Goal: Task Accomplishment & Management: Complete application form

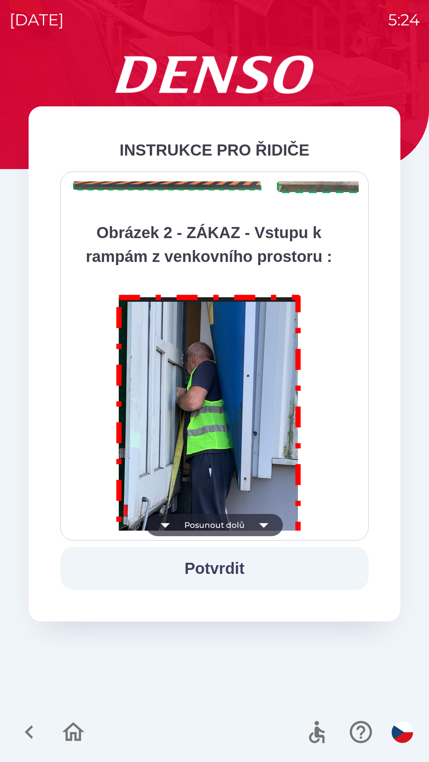
scroll to position [4460, 0]
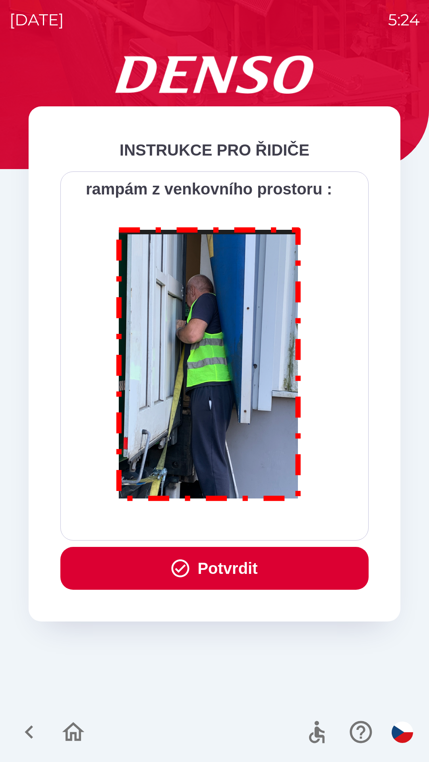
click at [214, 574] on button "Potvrdit" at bounding box center [214, 568] width 308 height 43
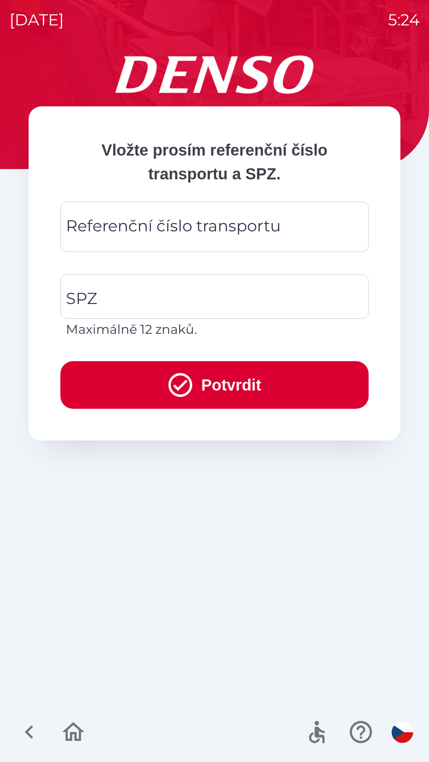
click at [150, 222] on div "Referenční číslo transportu Referenční číslo transportu" at bounding box center [214, 227] width 308 height 50
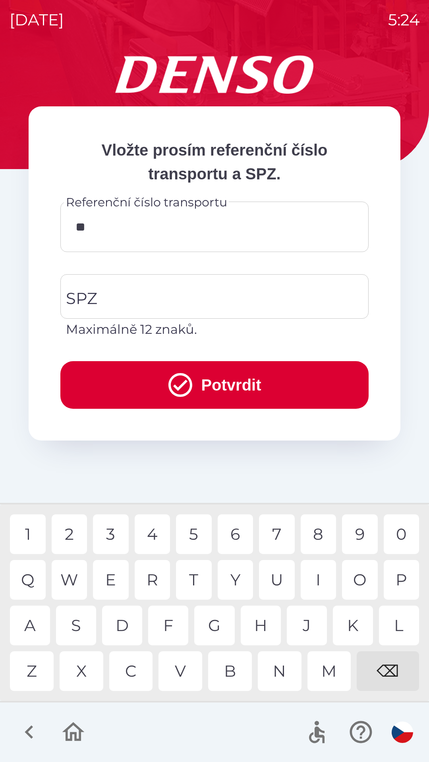
click at [394, 539] on div "0" at bounding box center [401, 534] width 36 height 40
click at [401, 538] on div "0" at bounding box center [401, 534] width 36 height 40
type input "******"
click at [87, 290] on div "SPZ SPZ Maximálně 12 znaků." at bounding box center [214, 306] width 308 height 65
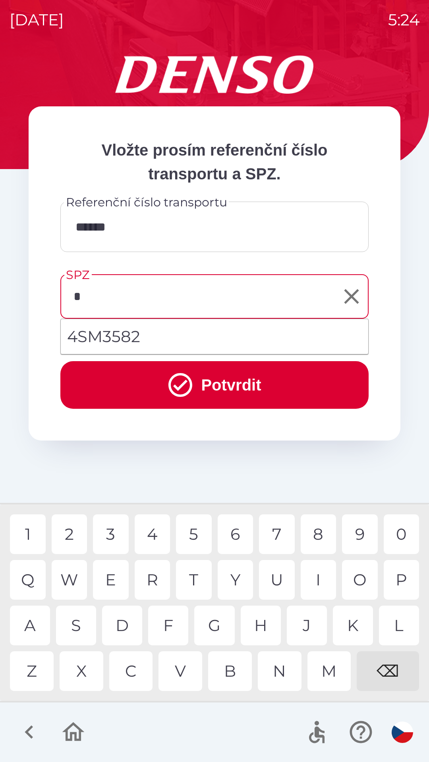
click at [151, 538] on div "4" at bounding box center [153, 534] width 36 height 40
click at [77, 624] on div "S" at bounding box center [76, 626] width 40 height 40
click at [315, 535] on div "8" at bounding box center [318, 534] width 36 height 40
type input "*******"
click at [123, 379] on button "Potvrdit" at bounding box center [214, 385] width 308 height 48
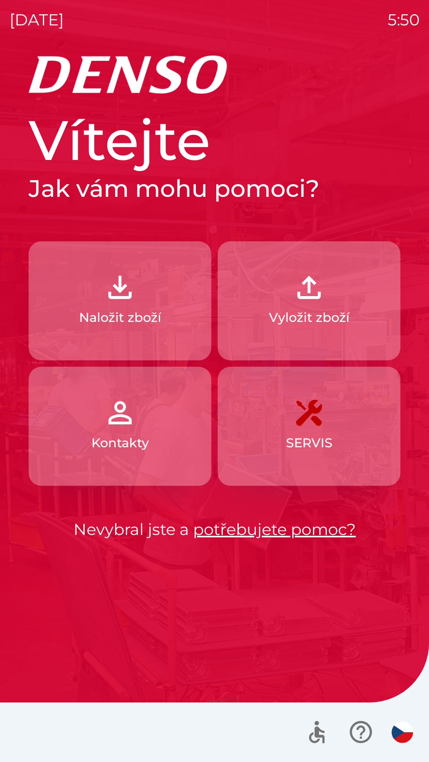
click at [55, 273] on button "Naložit zboží" at bounding box center [120, 300] width 183 height 119
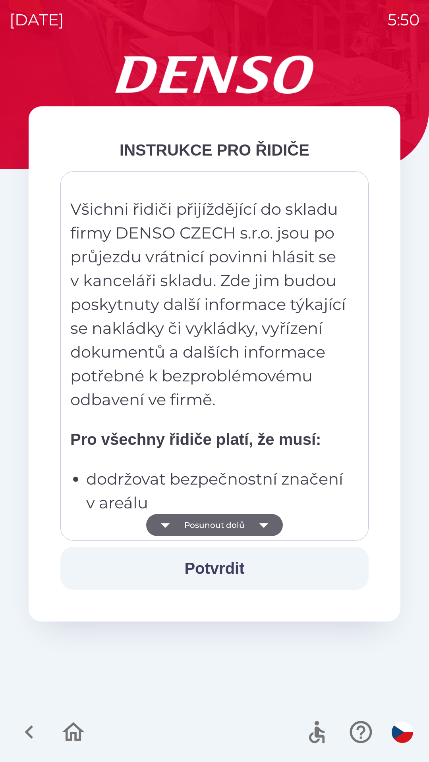
click at [242, 530] on button "Posunout dolů" at bounding box center [214, 525] width 137 height 22
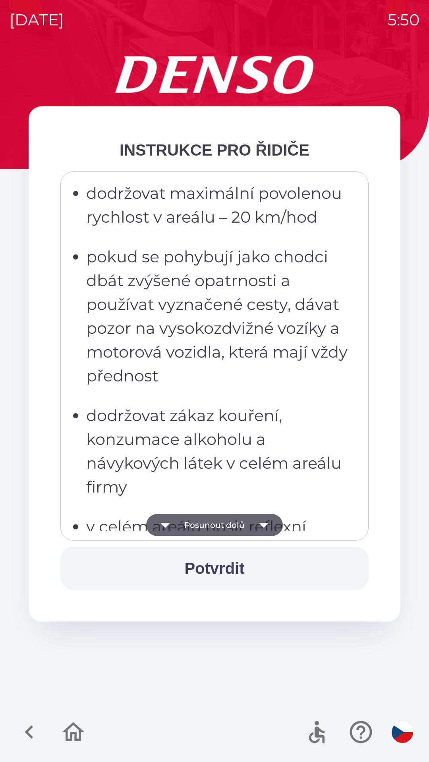
click at [239, 530] on button "Posunout dolů" at bounding box center [214, 525] width 137 height 22
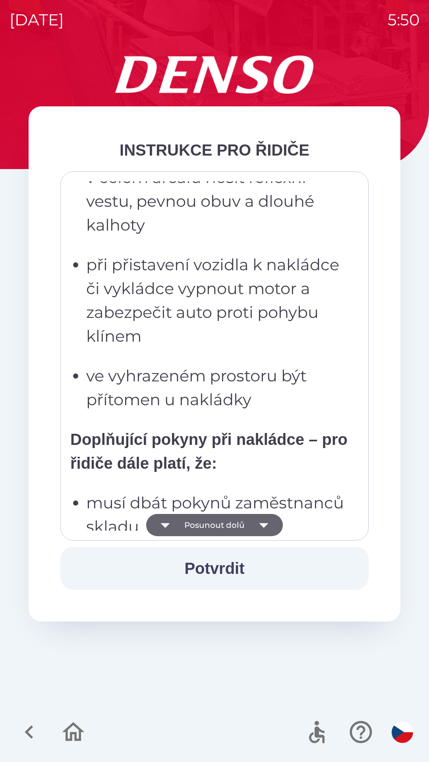
click at [237, 528] on button "Posunout dolů" at bounding box center [214, 525] width 137 height 22
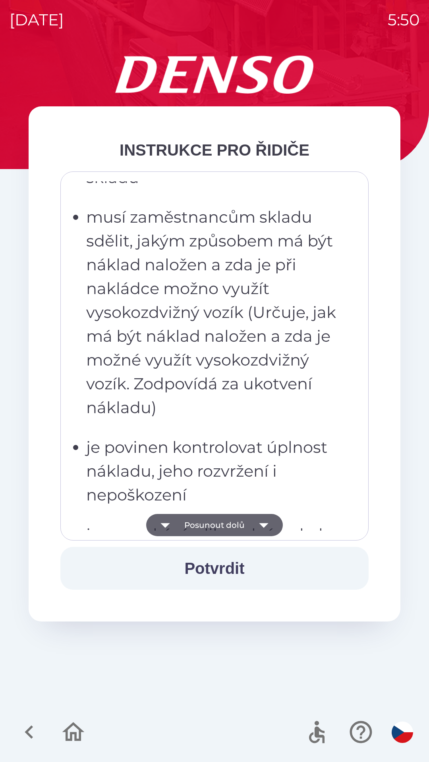
click at [239, 527] on button "Posunout dolů" at bounding box center [214, 525] width 137 height 22
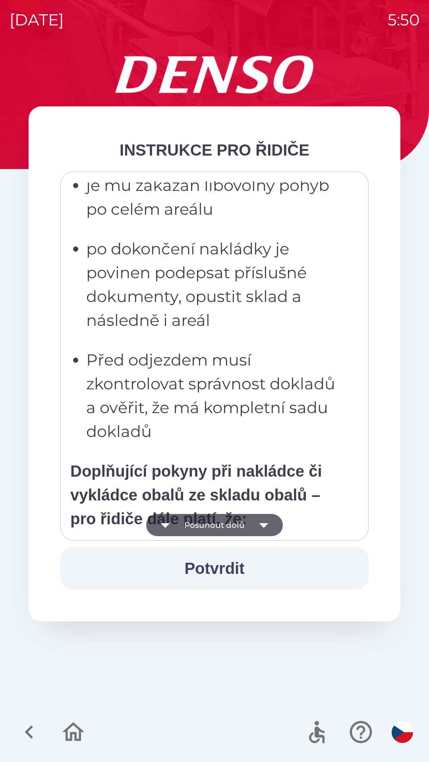
click at [238, 529] on button "Posunout dolů" at bounding box center [214, 525] width 137 height 22
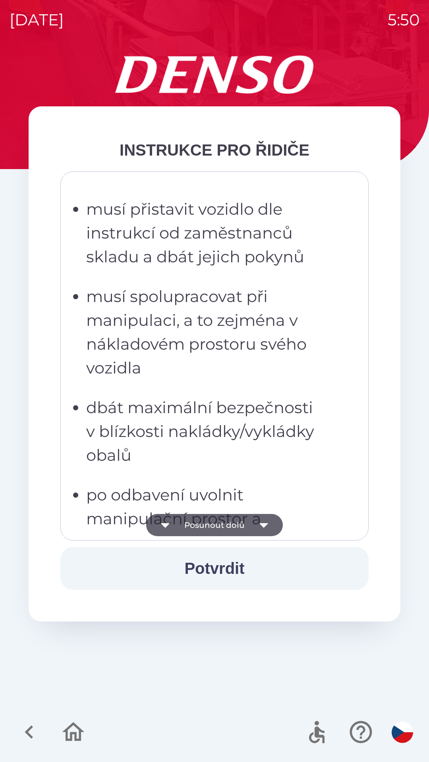
click at [240, 530] on button "Posunout dolů" at bounding box center [214, 525] width 137 height 22
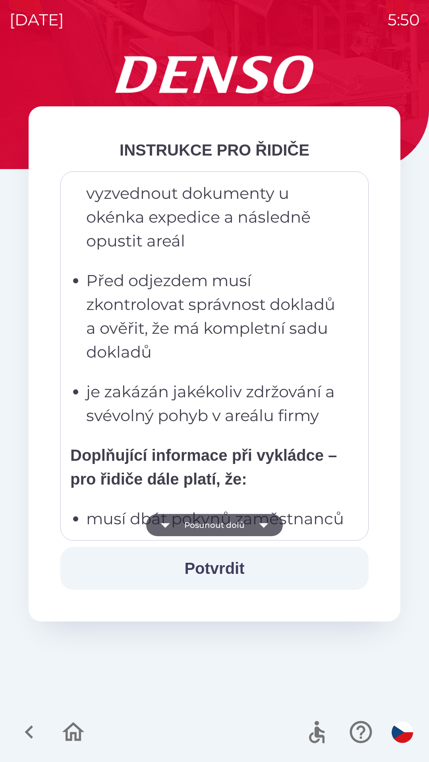
click at [242, 528] on button "Posunout dolů" at bounding box center [214, 525] width 137 height 22
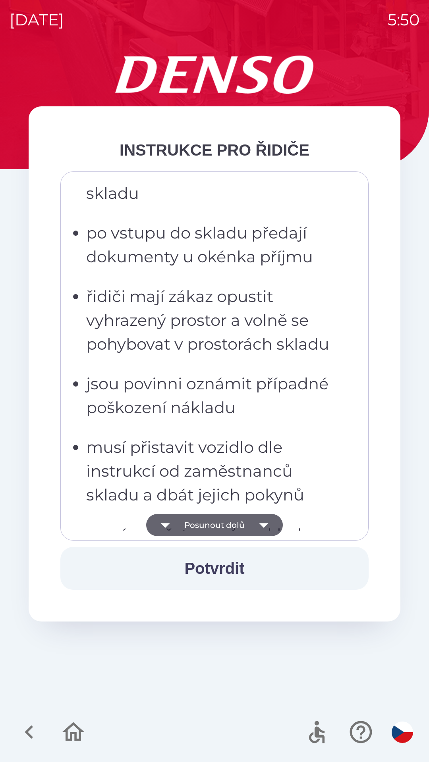
click at [243, 528] on button "Posunout dolů" at bounding box center [214, 525] width 137 height 22
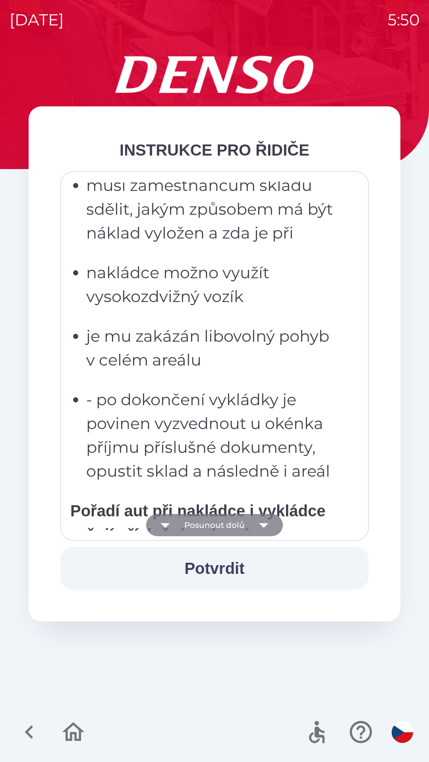
click at [242, 527] on button "Posunout dolů" at bounding box center [214, 525] width 137 height 22
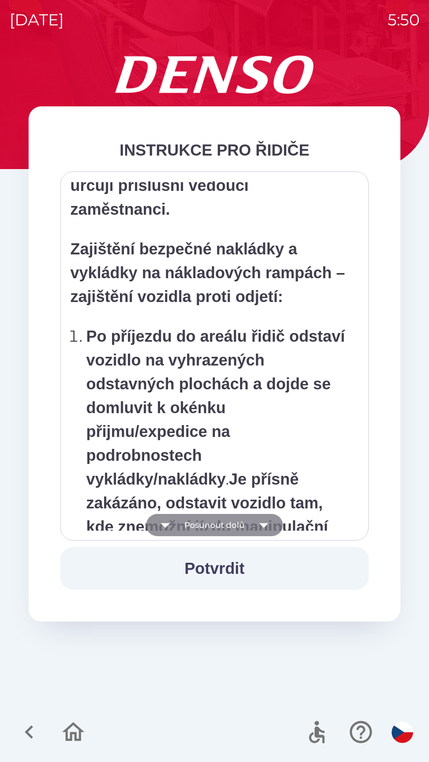
click at [241, 528] on button "Posunout dolů" at bounding box center [214, 525] width 137 height 22
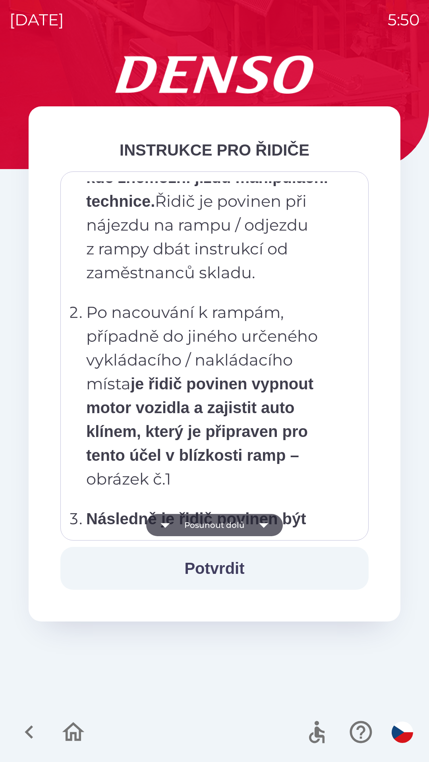
click at [239, 529] on button "Posunout dolů" at bounding box center [214, 525] width 137 height 22
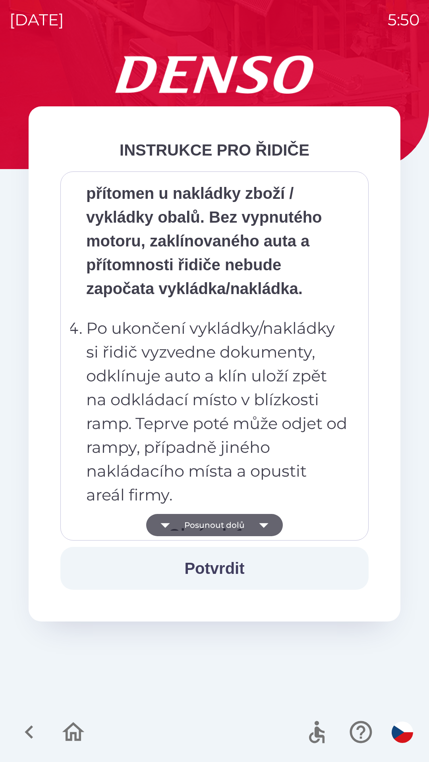
click at [239, 529] on button "Posunout dolů" at bounding box center [214, 525] width 137 height 22
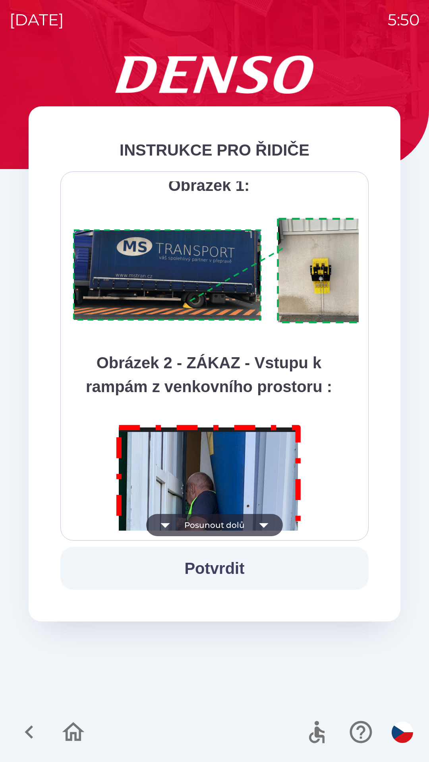
click at [239, 529] on button "Posunout dolů" at bounding box center [214, 525] width 137 height 22
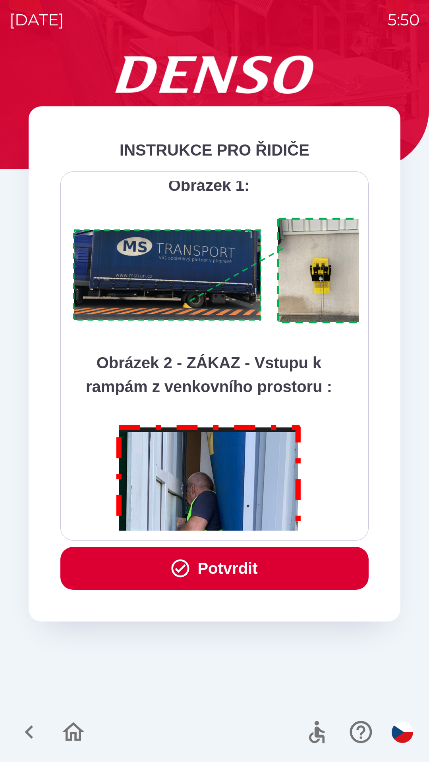
scroll to position [4460, 0]
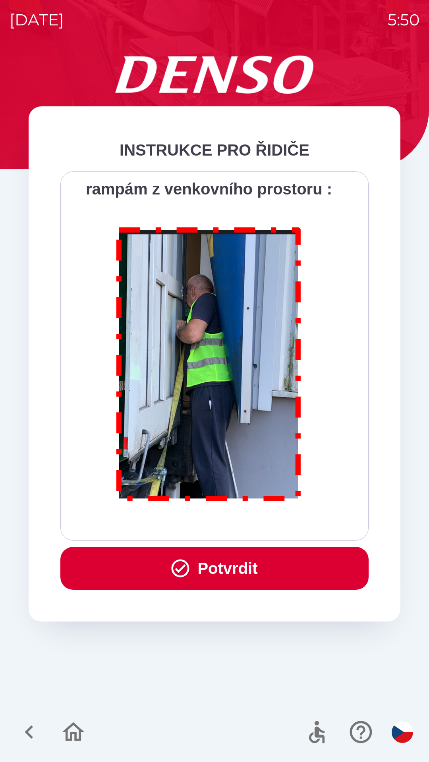
click at [256, 566] on button "Potvrdit" at bounding box center [214, 568] width 308 height 43
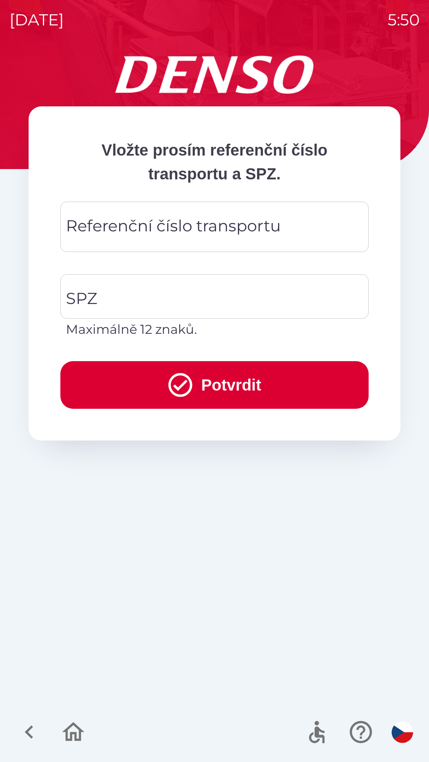
click at [178, 228] on div "Referenční číslo transportu Referenční číslo transportu" at bounding box center [214, 227] width 308 height 50
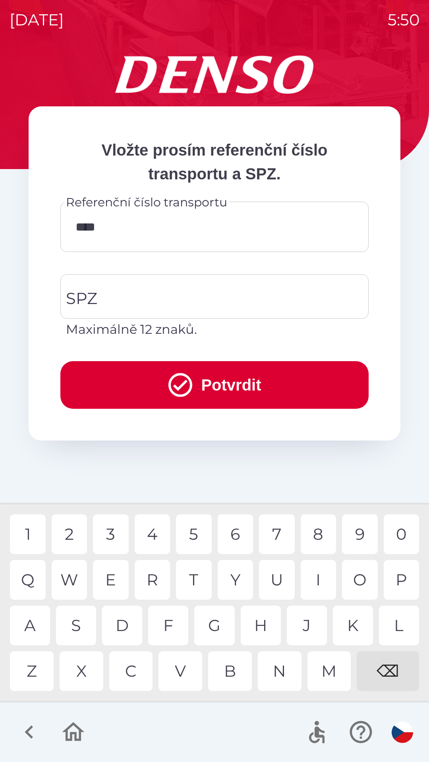
click at [114, 539] on div "3" at bounding box center [111, 534] width 36 height 40
click at [188, 537] on div "5" at bounding box center [194, 534] width 36 height 40
click at [80, 583] on div "W" at bounding box center [70, 580] width 36 height 40
click at [149, 539] on div "4" at bounding box center [153, 534] width 36 height 40
type input "********"
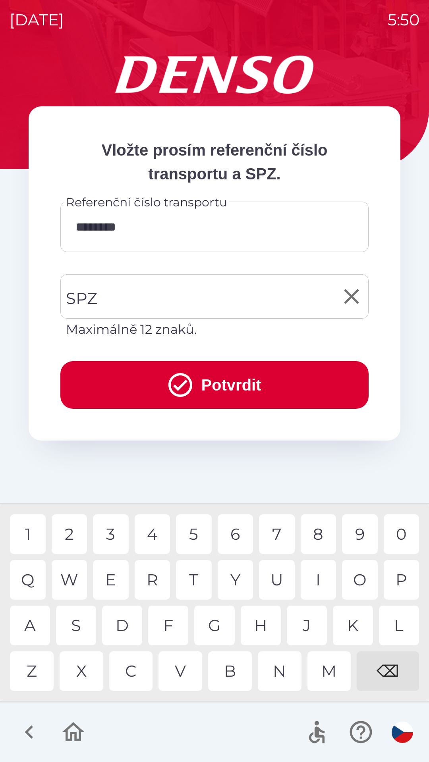
click at [147, 299] on input "SPZ" at bounding box center [208, 296] width 289 height 37
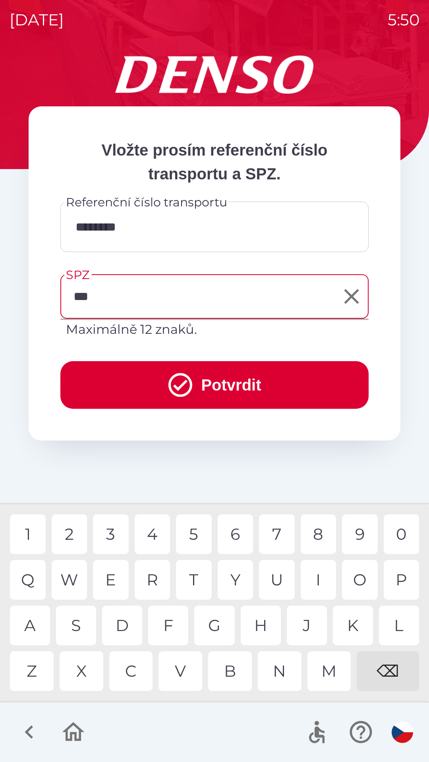
click at [191, 533] on div "5" at bounding box center [194, 534] width 36 height 40
click at [235, 536] on div "6" at bounding box center [235, 534] width 36 height 40
type input "*******"
click at [262, 383] on button "Potvrdit" at bounding box center [214, 385] width 308 height 48
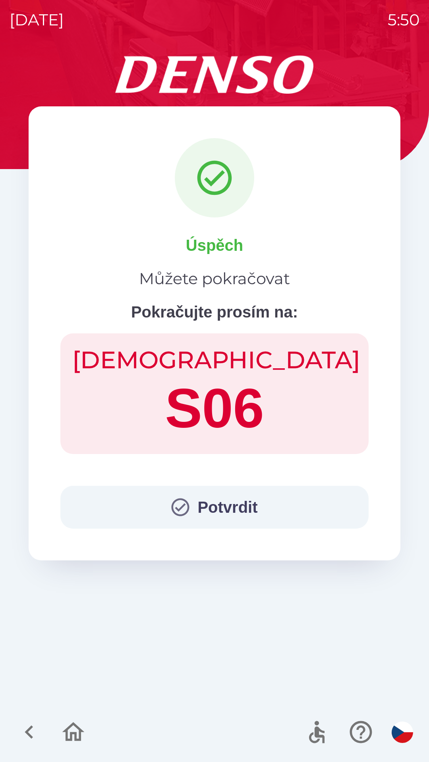
click at [212, 506] on button "Potvrdit" at bounding box center [214, 507] width 308 height 43
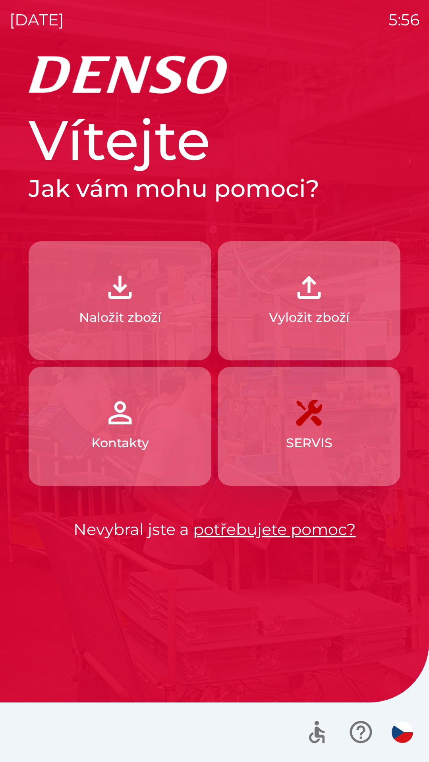
click at [329, 295] on button "Vyložit zboží" at bounding box center [308, 300] width 183 height 119
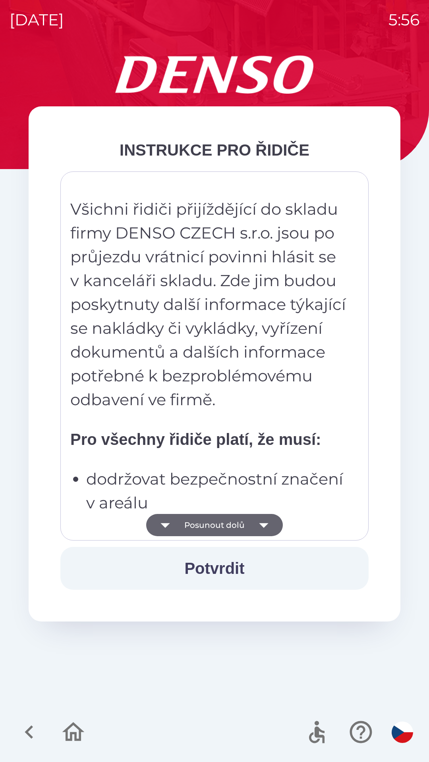
click at [194, 314] on p "Všichni řidiči přijíždějící do skladu firmy DENSO CZECH s.r.o. jsou po průjezdu…" at bounding box center [208, 304] width 277 height 214
click at [217, 231] on p "Všichni řidiči přijíždějící do skladu firmy DENSO CZECH s.r.o. jsou po průjezdu…" at bounding box center [208, 304] width 277 height 214
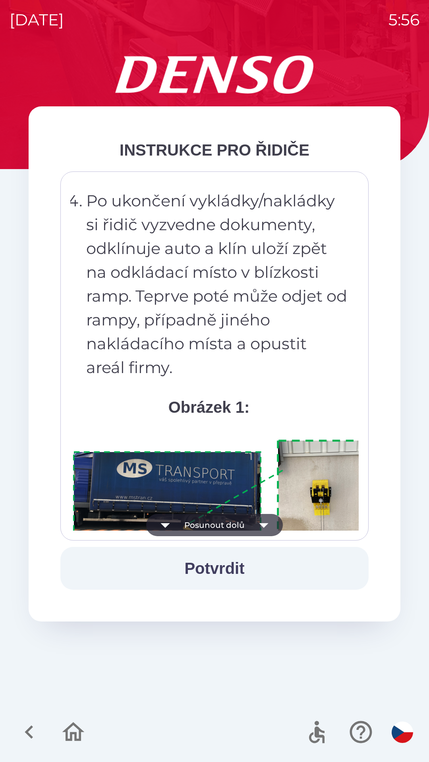
scroll to position [4460, 0]
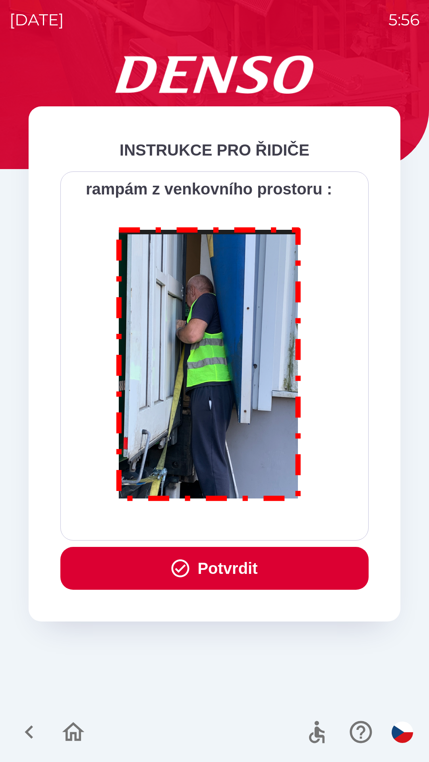
click at [187, 568] on icon "button" at bounding box center [179, 568] width 21 height 21
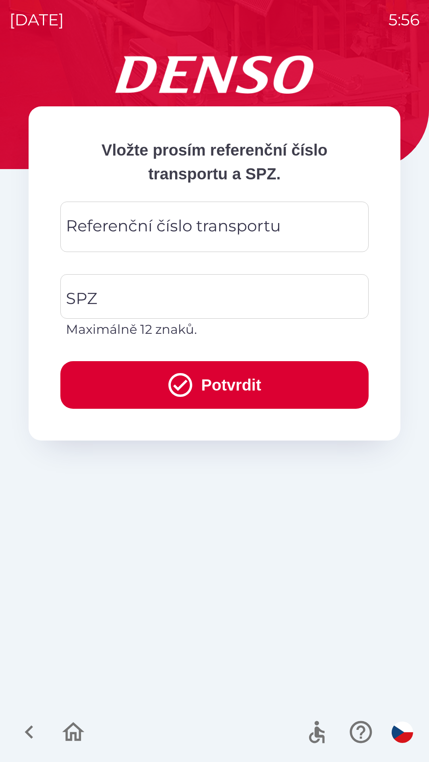
click at [227, 219] on div "Referenční číslo transportu Referenční číslo transportu" at bounding box center [214, 227] width 308 height 50
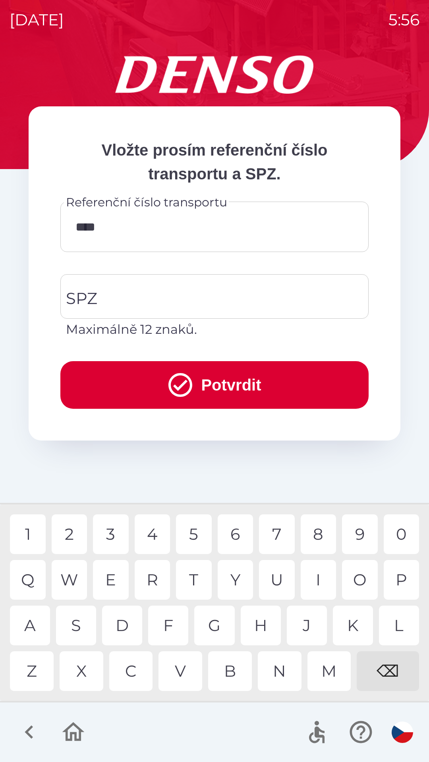
click at [35, 533] on div "1" at bounding box center [28, 534] width 36 height 40
type input "*******"
click at [220, 293] on input "SPZ" at bounding box center [208, 296] width 289 height 37
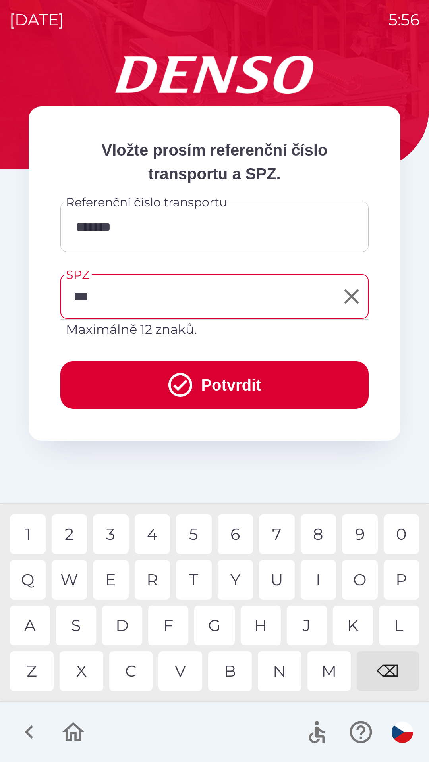
click at [227, 664] on div "B" at bounding box center [230, 671] width 44 height 40
type input "*******"
click at [317, 532] on div "8" at bounding box center [318, 534] width 36 height 40
click at [268, 381] on button "Potvrdit" at bounding box center [214, 385] width 308 height 48
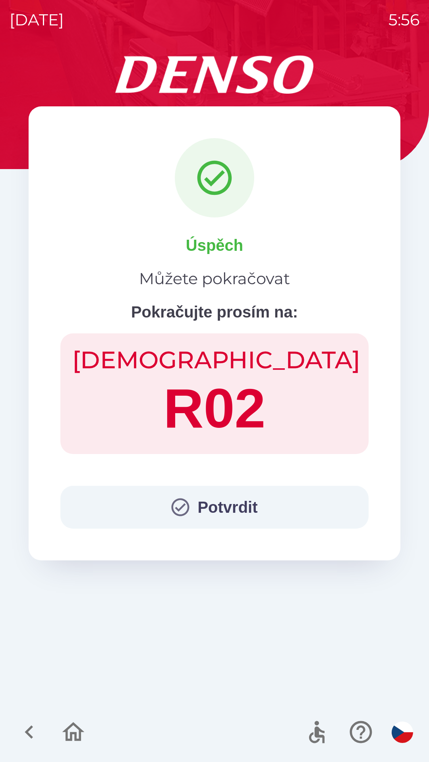
click at [236, 504] on button "Potvrdit" at bounding box center [214, 507] width 308 height 43
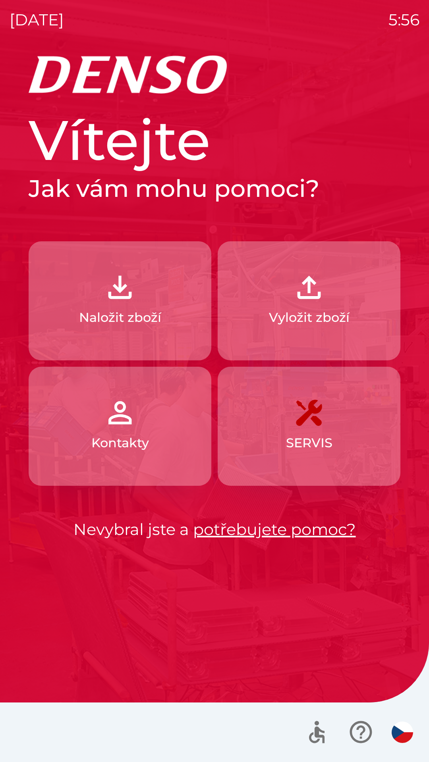
click at [302, 302] on img "button" at bounding box center [308, 287] width 35 height 35
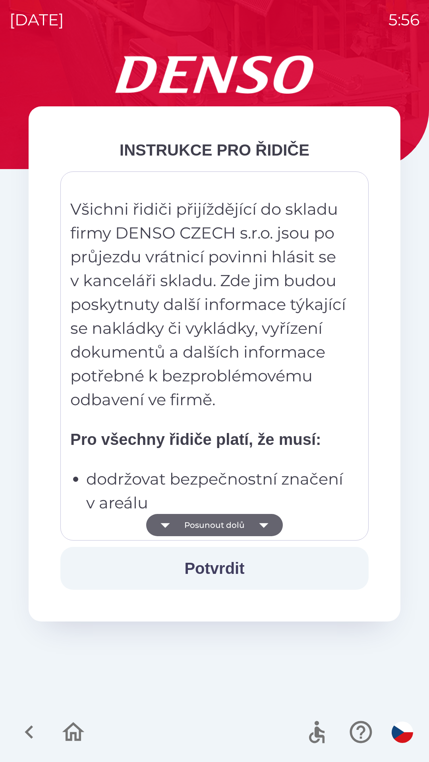
click at [226, 427] on p "Pro všechny řidiče platí, že musí:" at bounding box center [208, 439] width 277 height 24
click at [202, 470] on p "dodržovat bezpečnostní značení v areálu" at bounding box center [216, 491] width 261 height 48
click at [223, 467] on div "Všichni řidiči přijíždějící do skladu firmy DENSO CZECH s.r.o. jsou po průjezdu…" at bounding box center [214, 355] width 288 height 349
click at [215, 403] on p "Všichni řidiči přijíždějící do skladu firmy DENSO CZECH s.r.o. jsou po průjezdu…" at bounding box center [208, 304] width 277 height 214
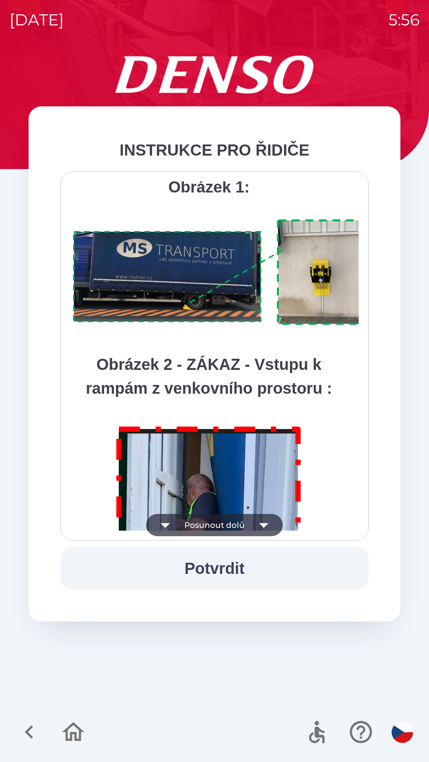
scroll to position [4460, 0]
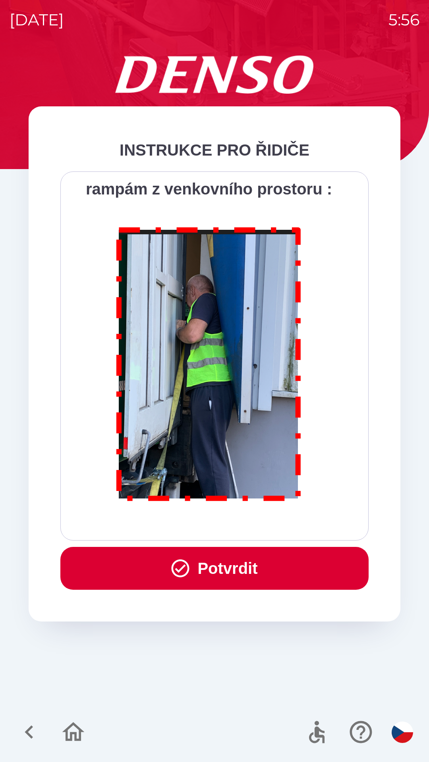
click at [263, 568] on button "Potvrdit" at bounding box center [214, 568] width 308 height 43
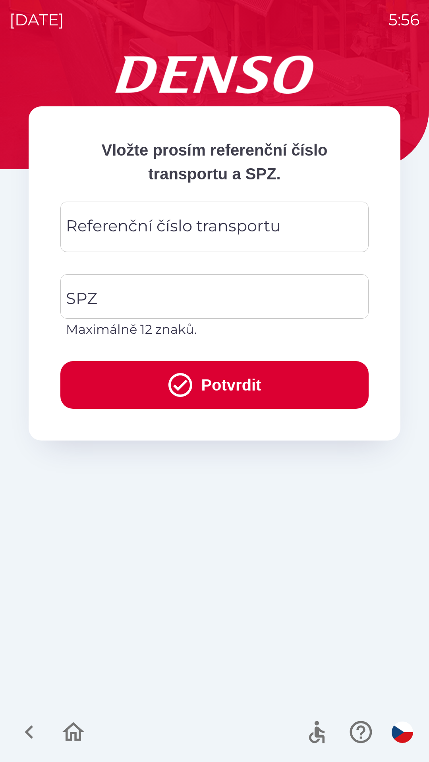
click at [314, 228] on input "Referenční číslo transportu" at bounding box center [214, 226] width 289 height 31
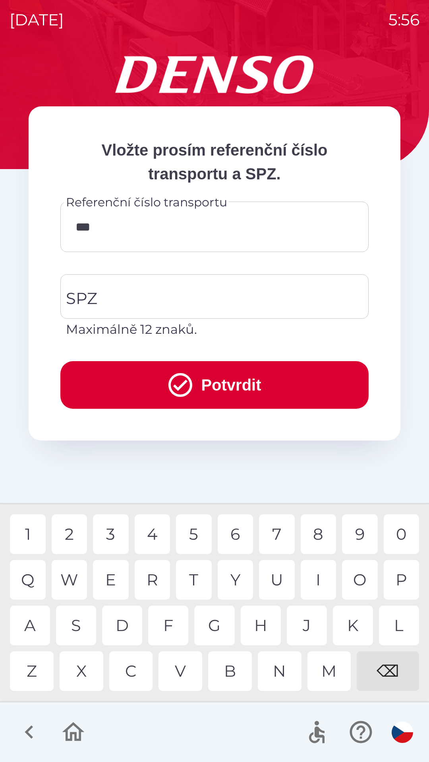
click at [324, 538] on div "8" at bounding box center [318, 534] width 36 height 40
click at [33, 535] on div "1" at bounding box center [28, 534] width 36 height 40
type input "********"
click at [399, 535] on div "0" at bounding box center [401, 534] width 36 height 40
click at [242, 296] on input "SPZ" at bounding box center [208, 296] width 289 height 37
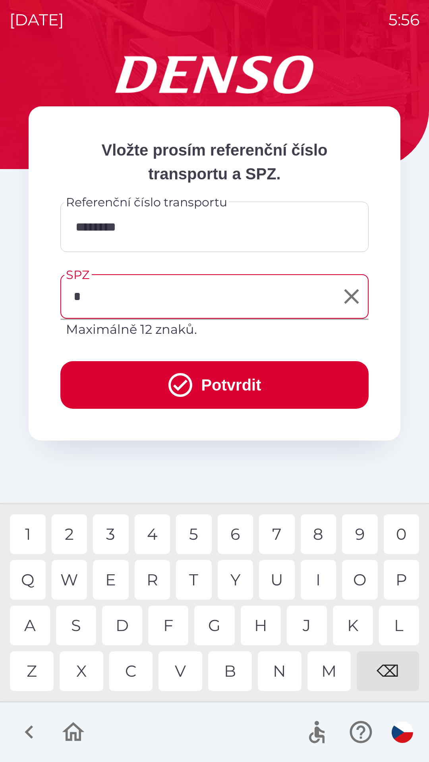
click at [31, 625] on div "A" at bounding box center [30, 626] width 40 height 40
click at [33, 627] on div "A" at bounding box center [30, 626] width 40 height 40
click at [118, 619] on div "D" at bounding box center [122, 626] width 40 height 40
click at [317, 530] on div "8" at bounding box center [318, 534] width 36 height 40
type input "*******"
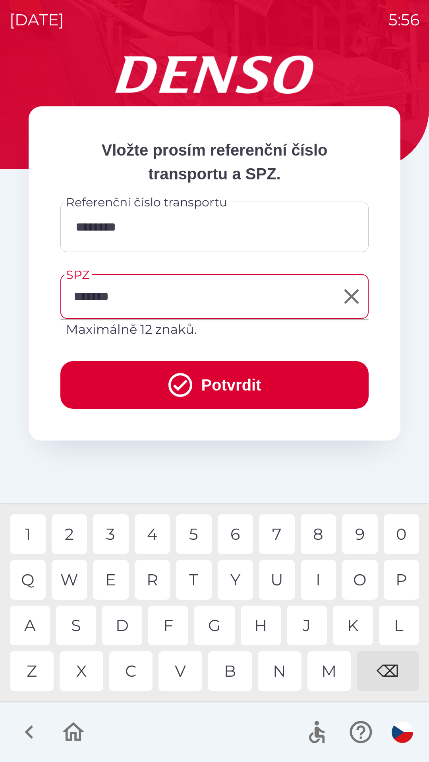
click at [255, 380] on button "Potvrdit" at bounding box center [214, 385] width 308 height 48
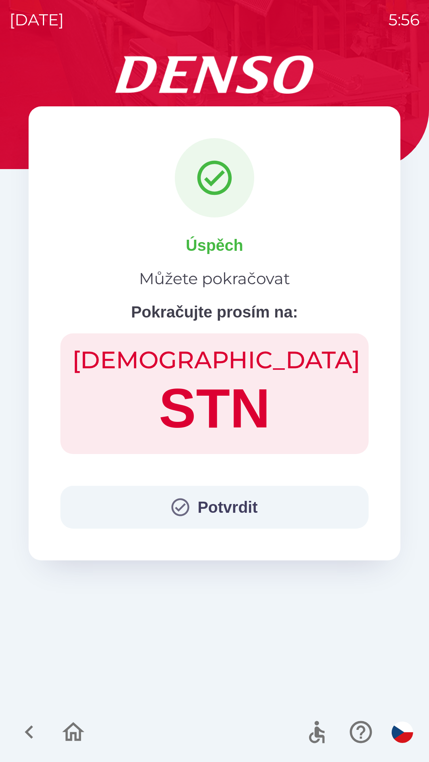
click at [266, 504] on button "Potvrdit" at bounding box center [214, 507] width 308 height 43
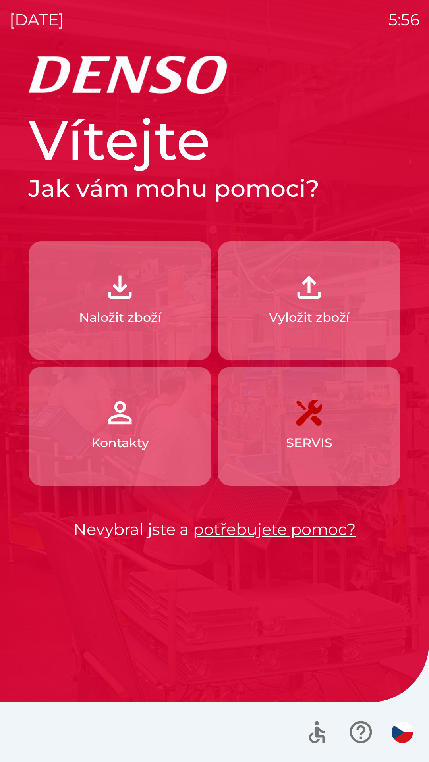
click at [151, 312] on p "Naložit zboží" at bounding box center [120, 317] width 82 height 19
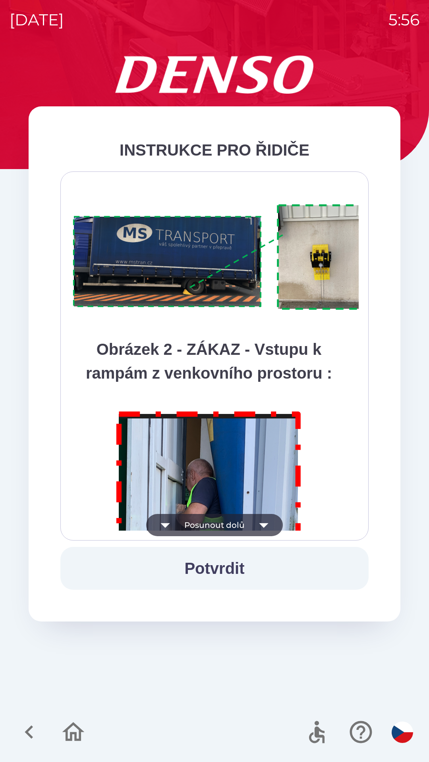
scroll to position [4460, 0]
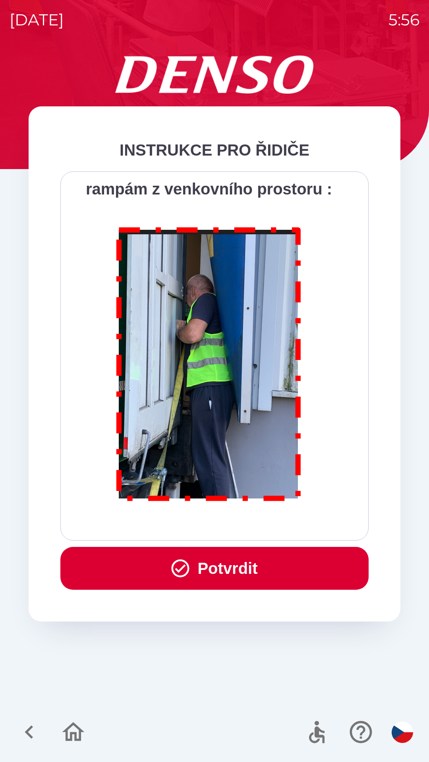
click at [230, 567] on button "Potvrdit" at bounding box center [214, 568] width 308 height 43
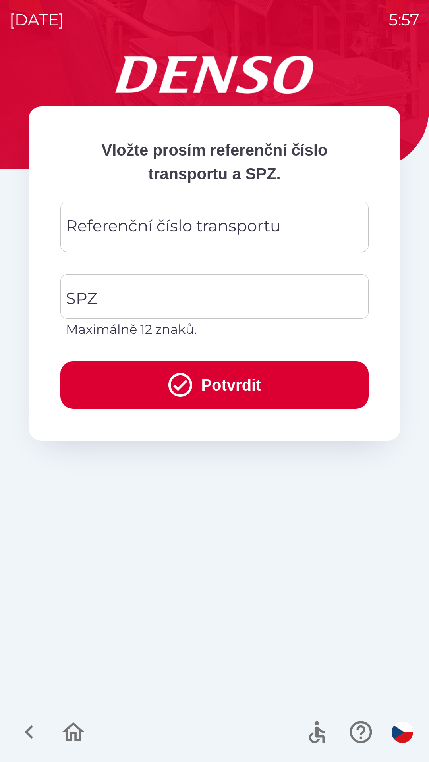
click at [201, 220] on div "Referenční číslo transportu Referenční číslo transportu" at bounding box center [214, 227] width 308 height 50
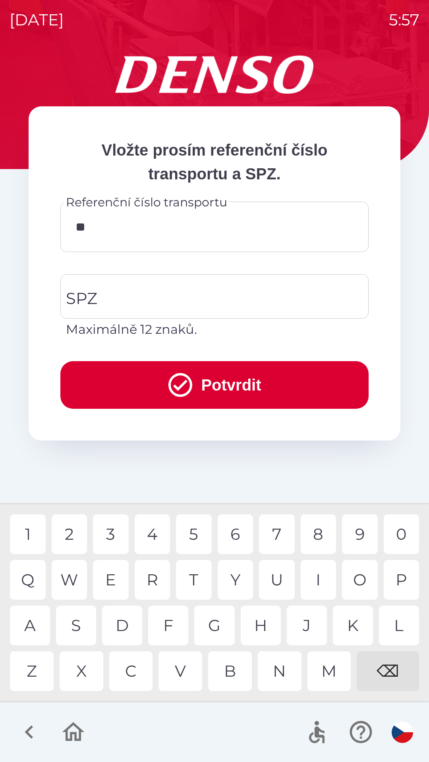
click at [131, 668] on div "C" at bounding box center [131, 671] width 44 height 40
click at [388, 526] on div "0" at bounding box center [401, 534] width 36 height 40
click at [155, 536] on div "4" at bounding box center [153, 534] width 36 height 40
type input "*********"
click at [196, 293] on input "SPZ" at bounding box center [208, 296] width 289 height 37
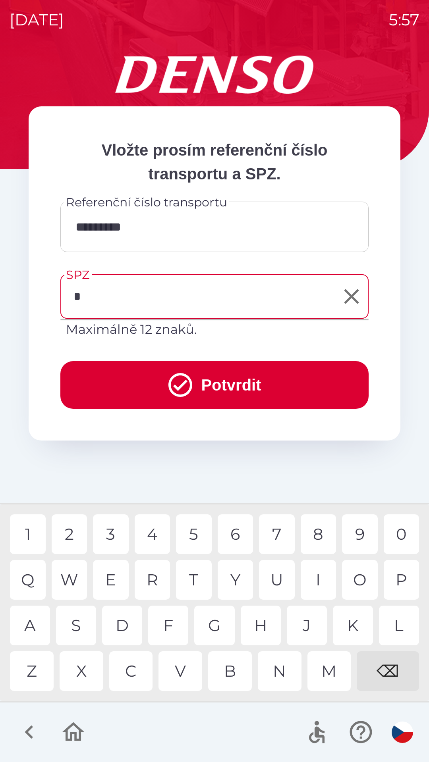
click at [30, 628] on div "A" at bounding box center [30, 626] width 40 height 40
click at [237, 669] on div "B" at bounding box center [230, 671] width 44 height 40
type input "*******"
click at [322, 538] on div "8" at bounding box center [318, 534] width 36 height 40
click at [290, 379] on button "Potvrdit" at bounding box center [214, 385] width 308 height 48
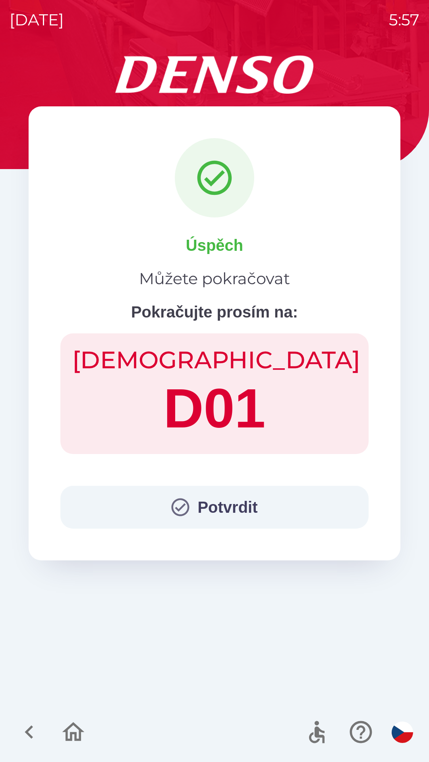
click at [262, 506] on button "Potvrdit" at bounding box center [214, 507] width 308 height 43
